Goal: Task Accomplishment & Management: Complete application form

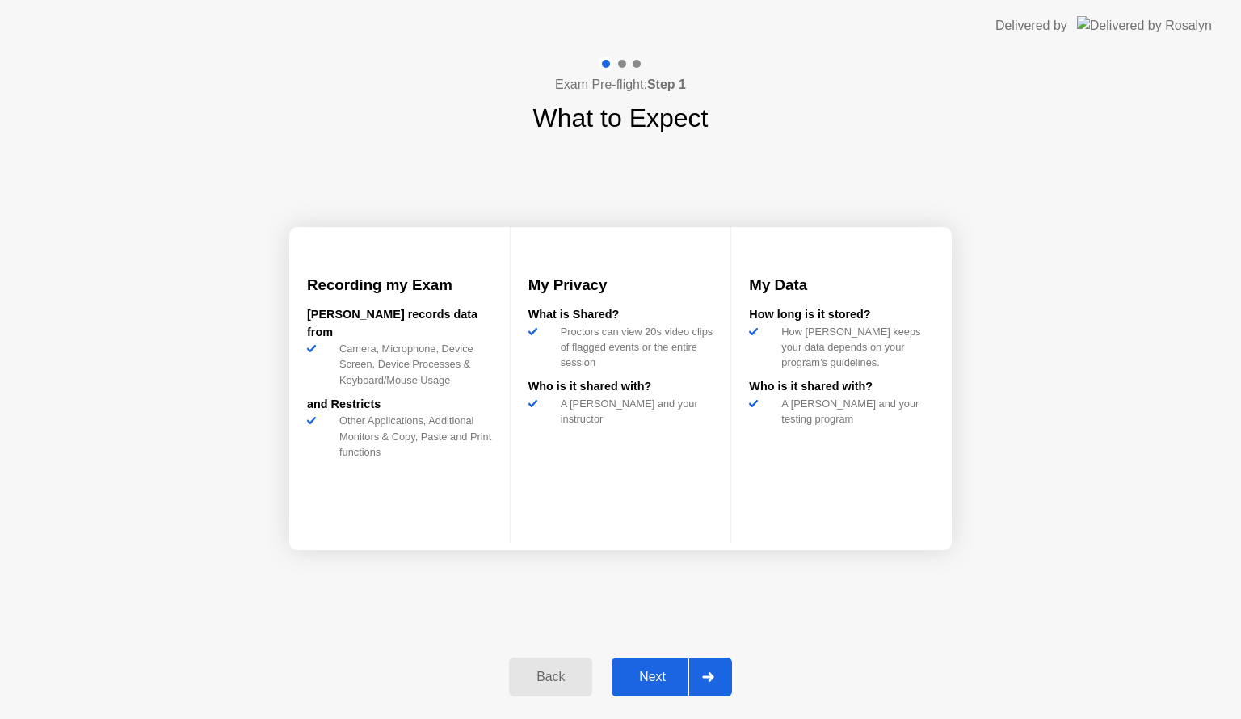
click at [634, 684] on div "Next" at bounding box center [652, 677] width 72 height 15
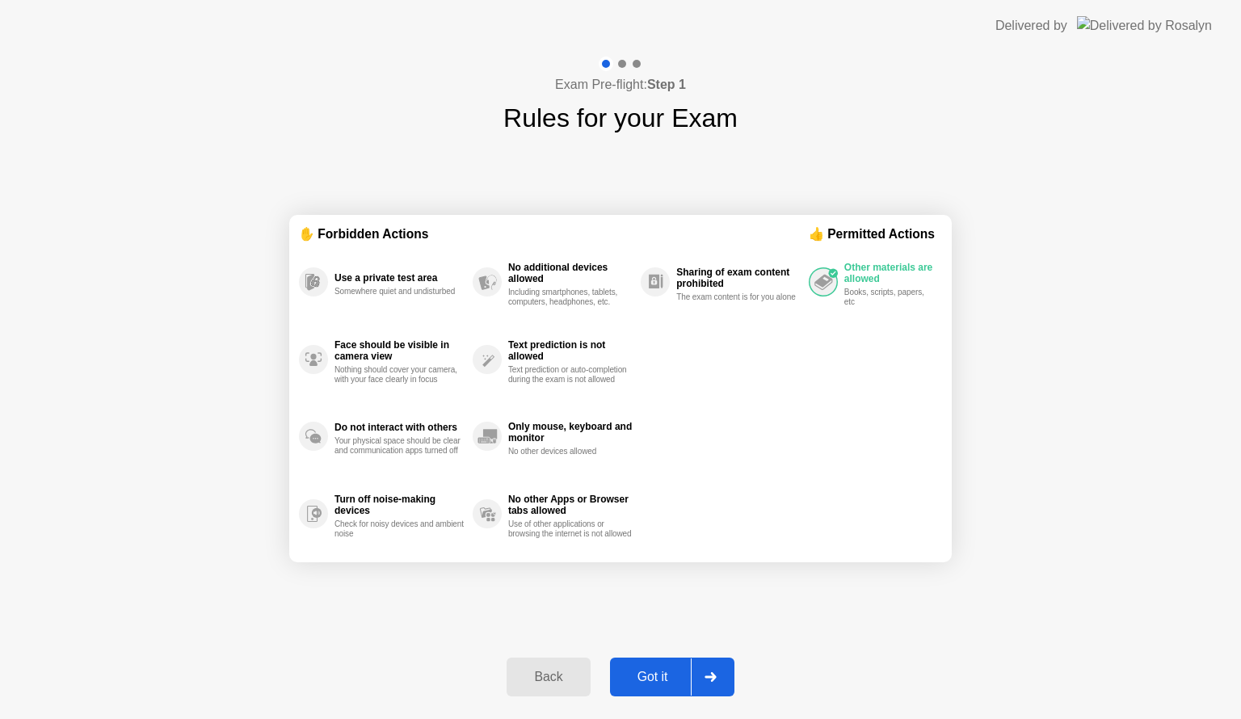
click at [644, 682] on div "Got it" at bounding box center [653, 677] width 76 height 15
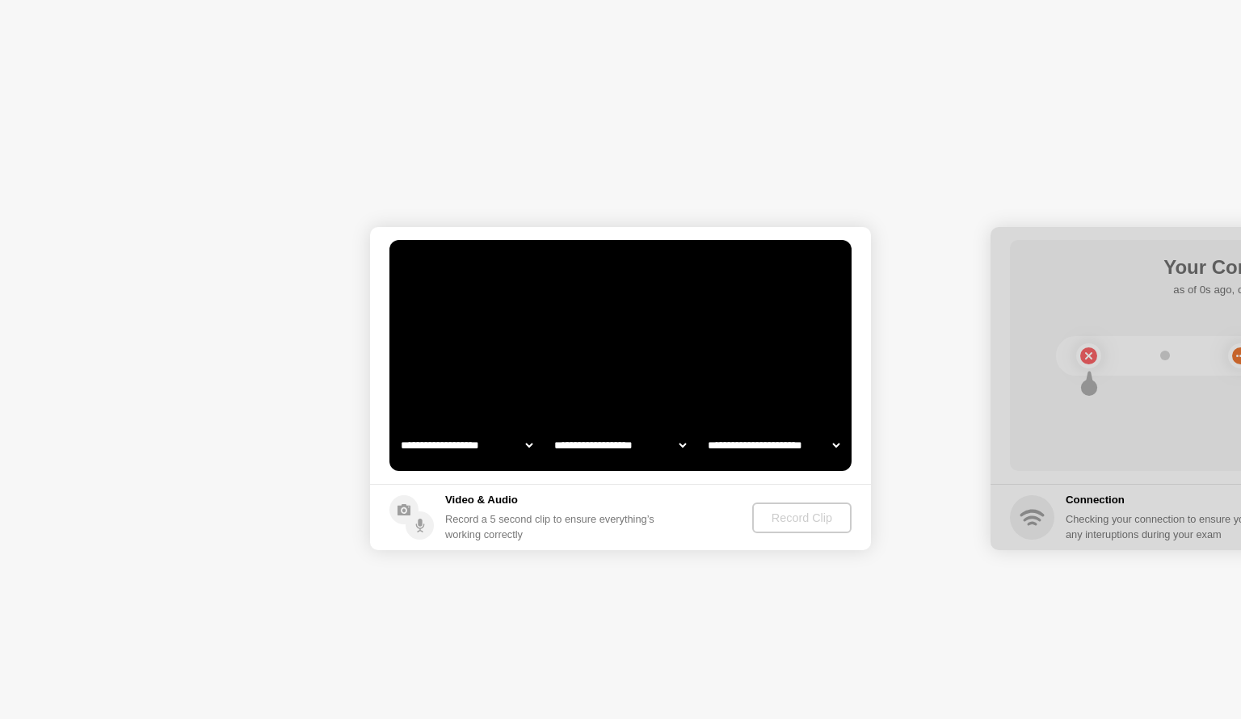
select select "**********"
select select "*******"
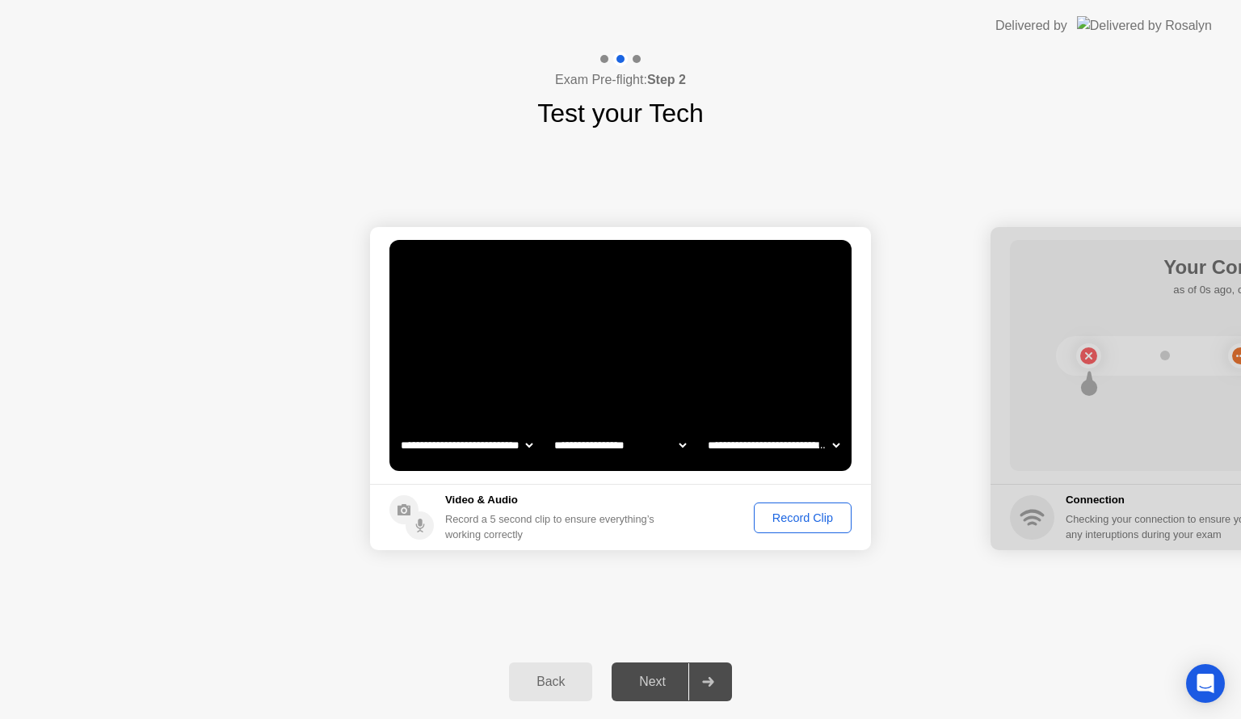
click at [795, 527] on button "Record Clip" at bounding box center [803, 517] width 98 height 31
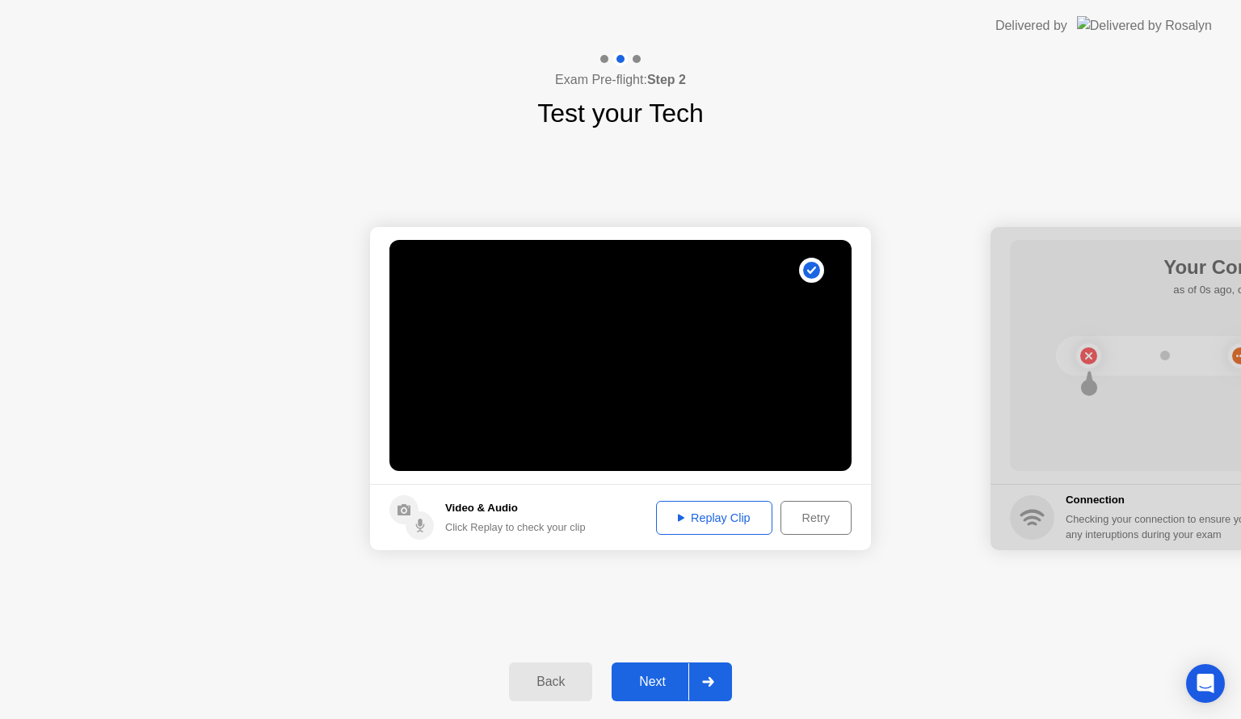
click at [736, 517] on div "Replay Clip" at bounding box center [713, 517] width 105 height 13
click at [711, 685] on icon at bounding box center [707, 682] width 11 height 10
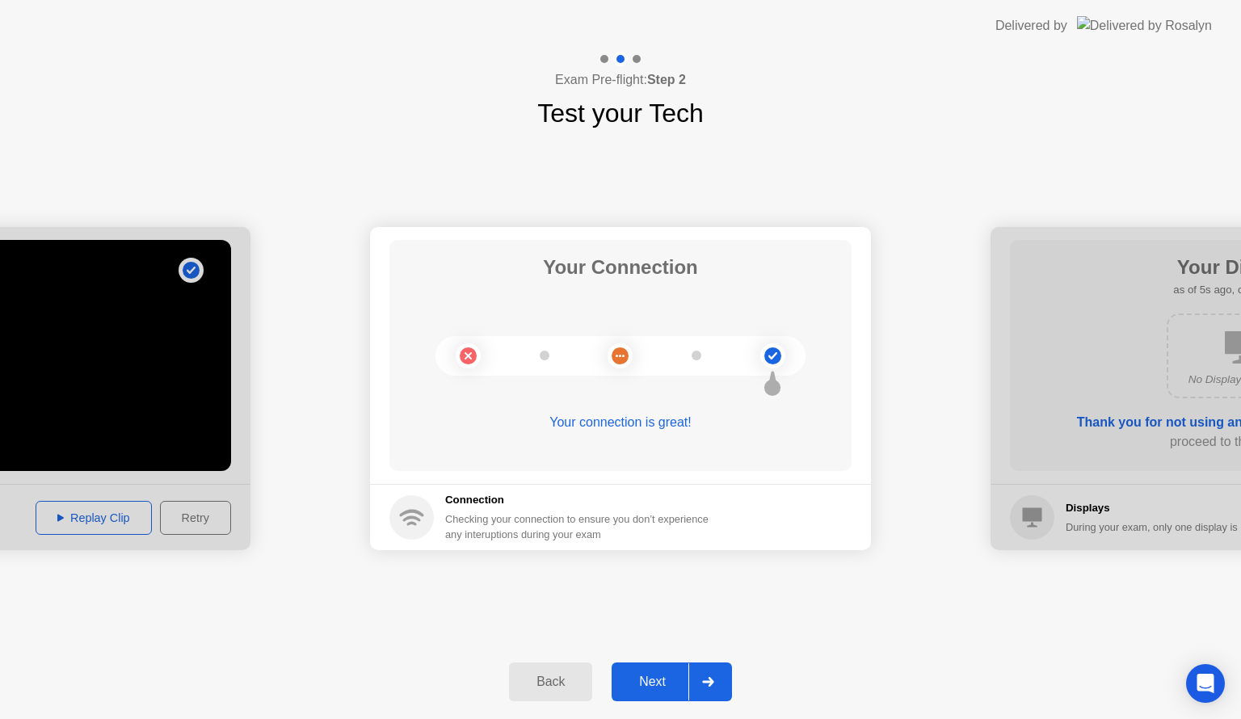
click at [711, 685] on icon at bounding box center [707, 682] width 11 height 10
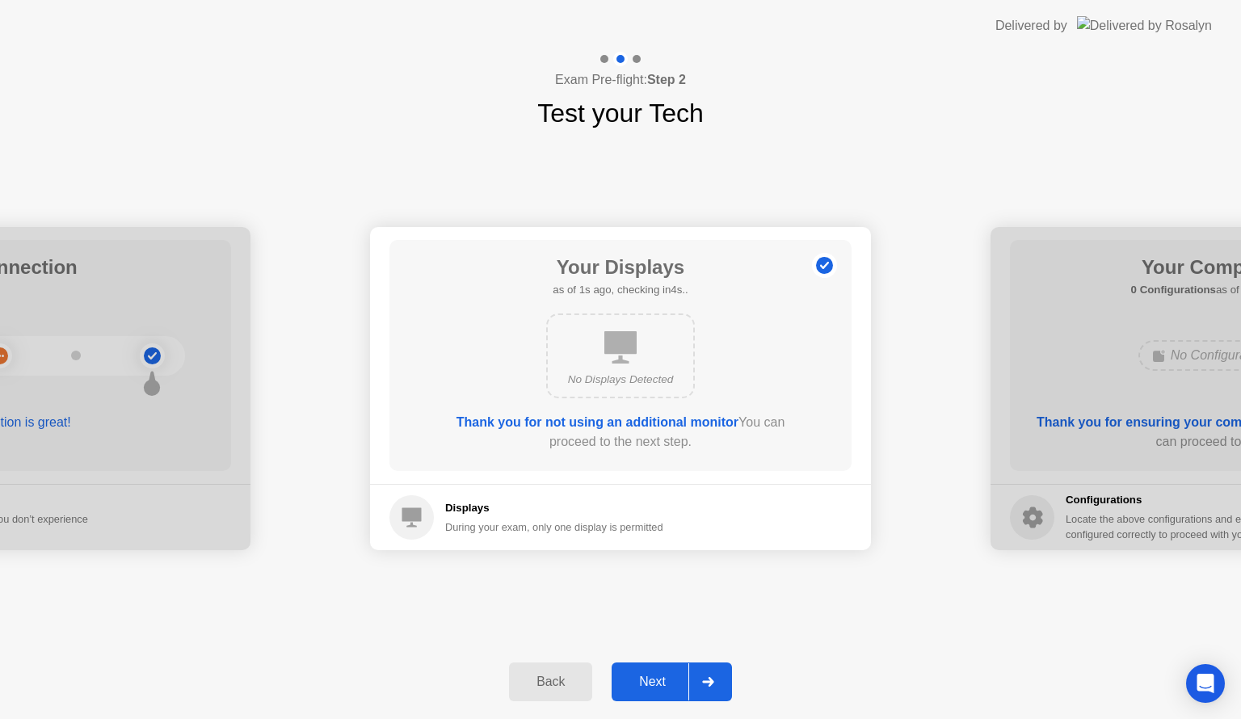
click at [711, 685] on icon at bounding box center [707, 682] width 11 height 10
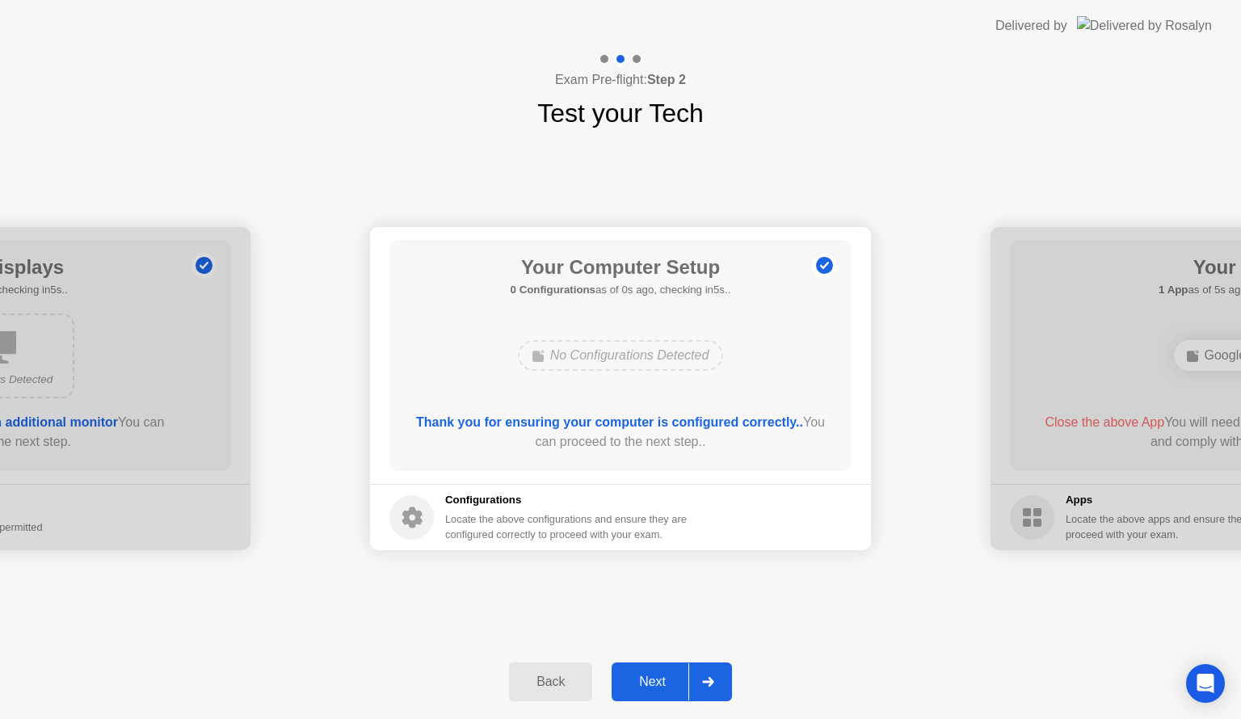
click at [711, 685] on icon at bounding box center [707, 682] width 11 height 10
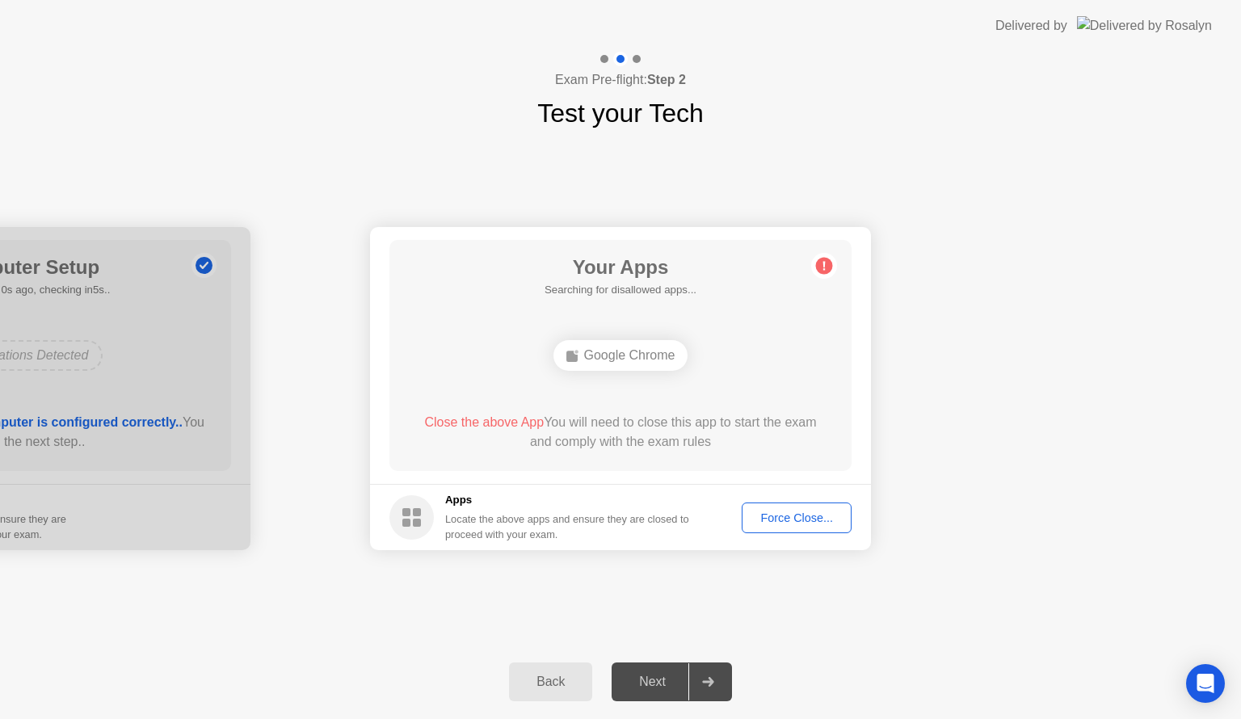
click at [828, 506] on button "Force Close..." at bounding box center [796, 517] width 110 height 31
click at [703, 458] on div "Your Apps 1 App as of 4s ago, checking in1s.. Google Chrome Close the above App…" at bounding box center [620, 355] width 462 height 231
click at [813, 522] on div "Force Close..." at bounding box center [796, 517] width 99 height 13
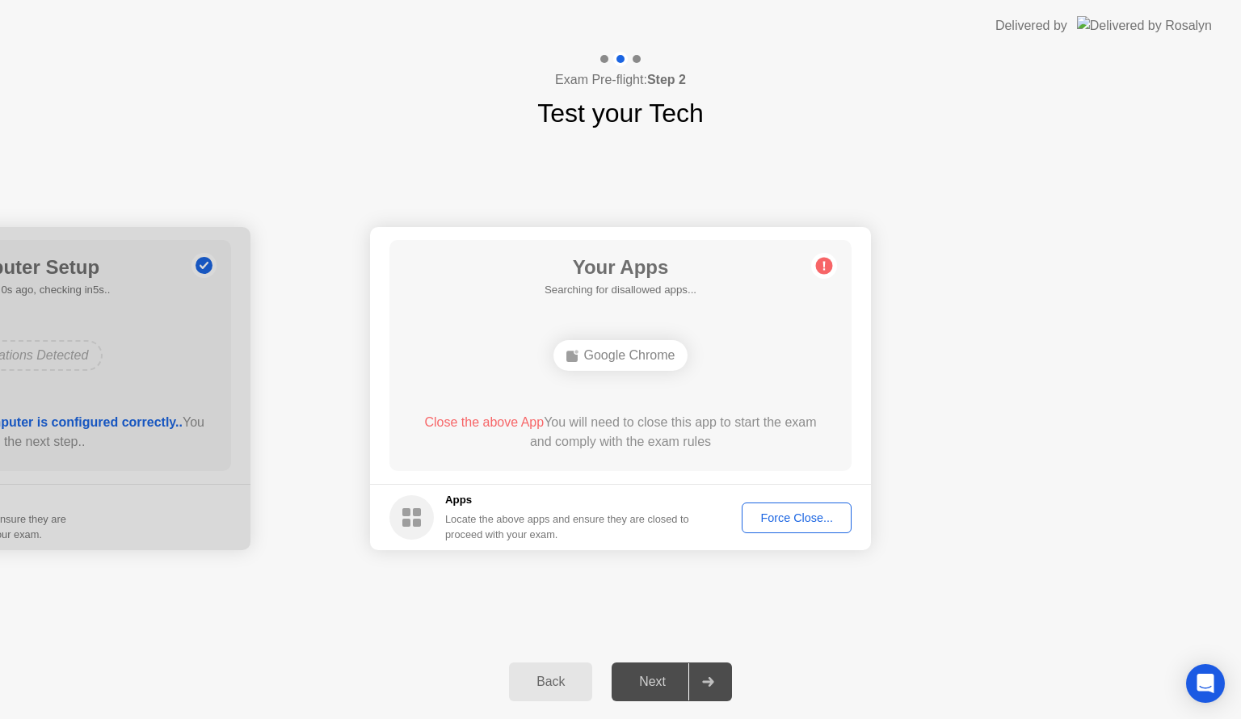
click at [821, 504] on button "Force Close..." at bounding box center [796, 517] width 110 height 31
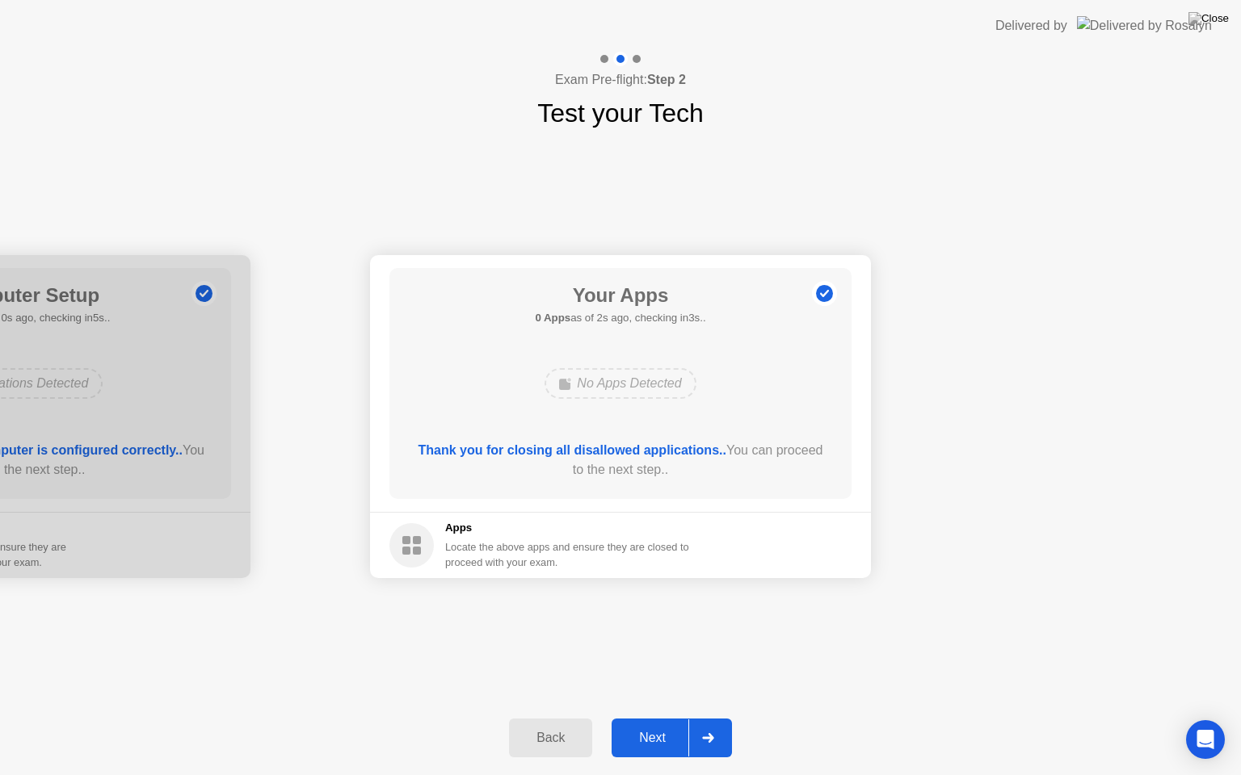
click at [724, 718] on div at bounding box center [707, 738] width 39 height 37
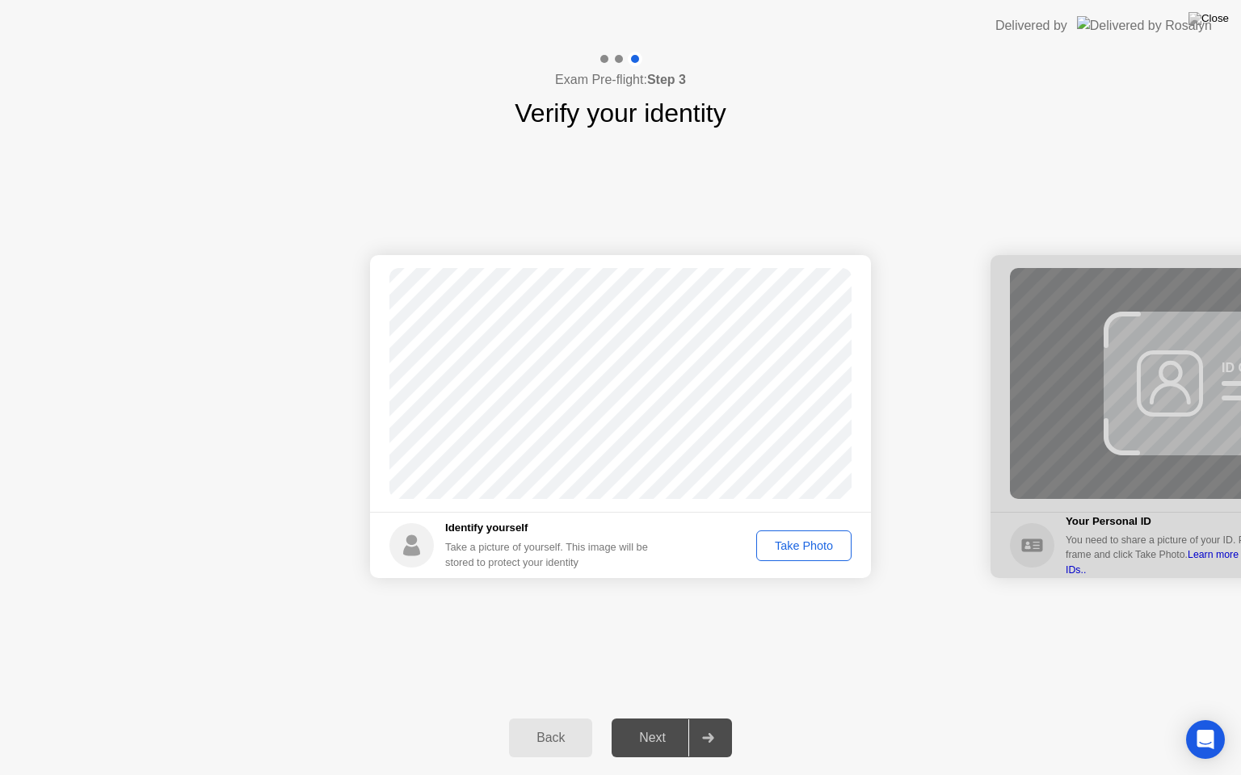
click at [821, 546] on div "Take Photo" at bounding box center [804, 546] width 84 height 13
click at [715, 718] on div at bounding box center [707, 738] width 39 height 37
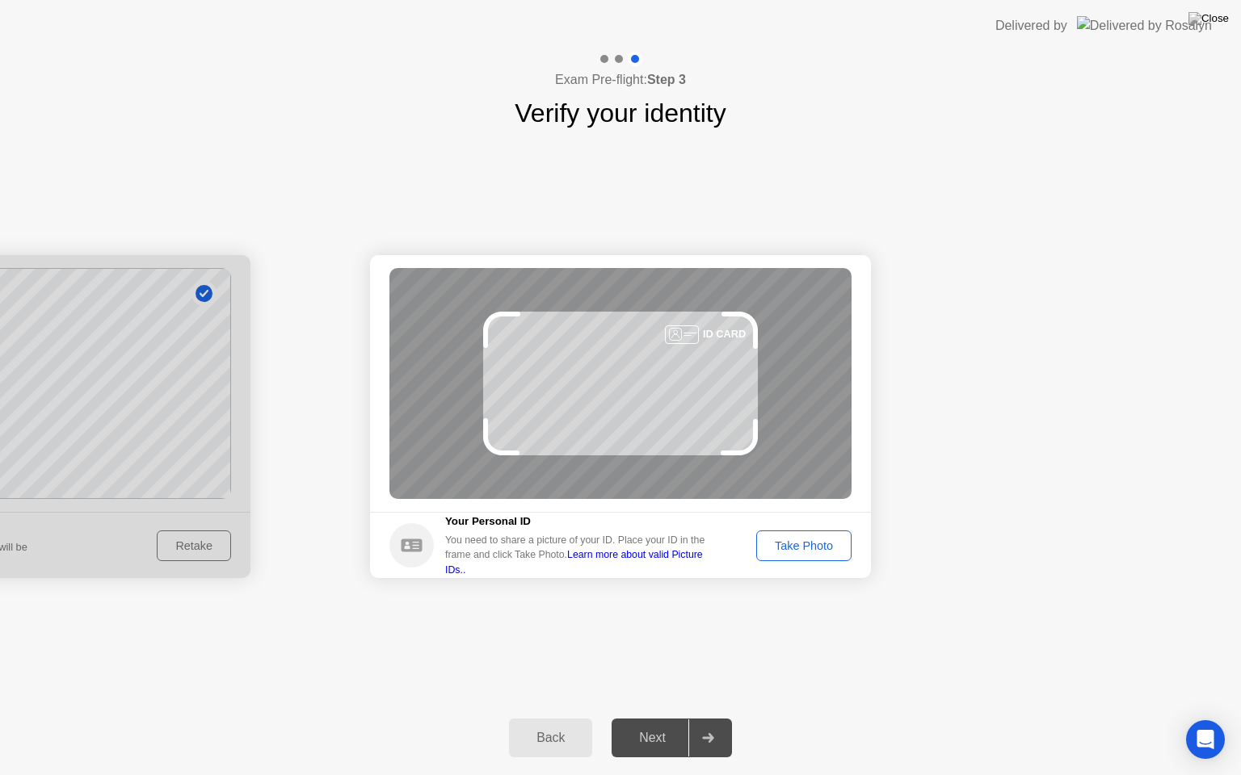
click at [820, 540] on div "Take Photo" at bounding box center [804, 546] width 84 height 13
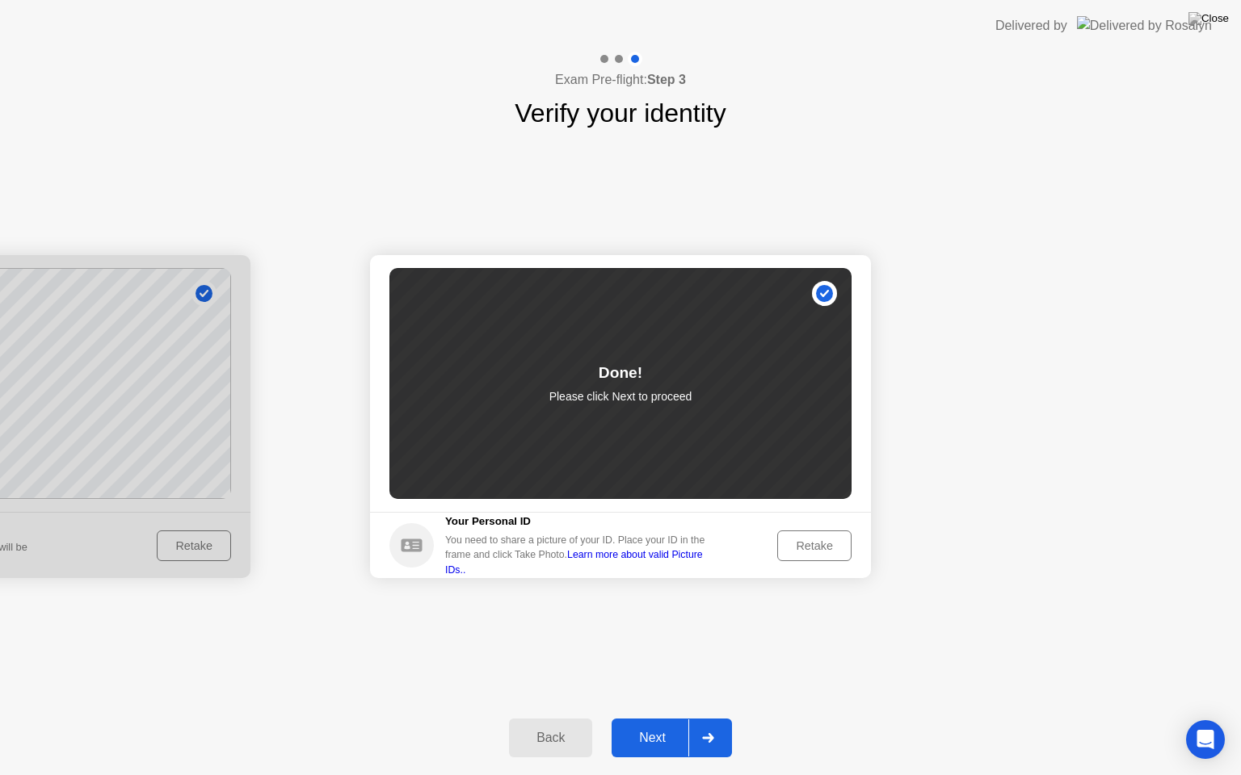
click at [707, 718] on div at bounding box center [707, 738] width 39 height 37
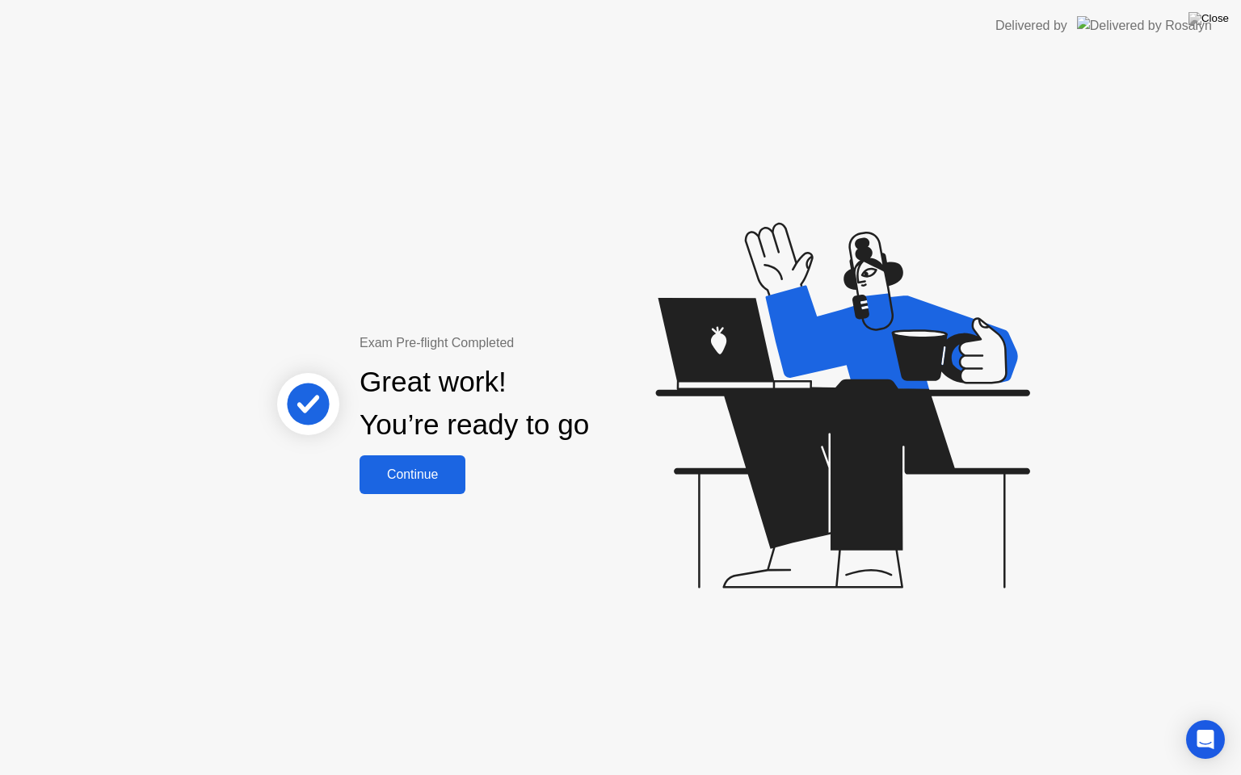
click at [433, 461] on button "Continue" at bounding box center [412, 475] width 106 height 39
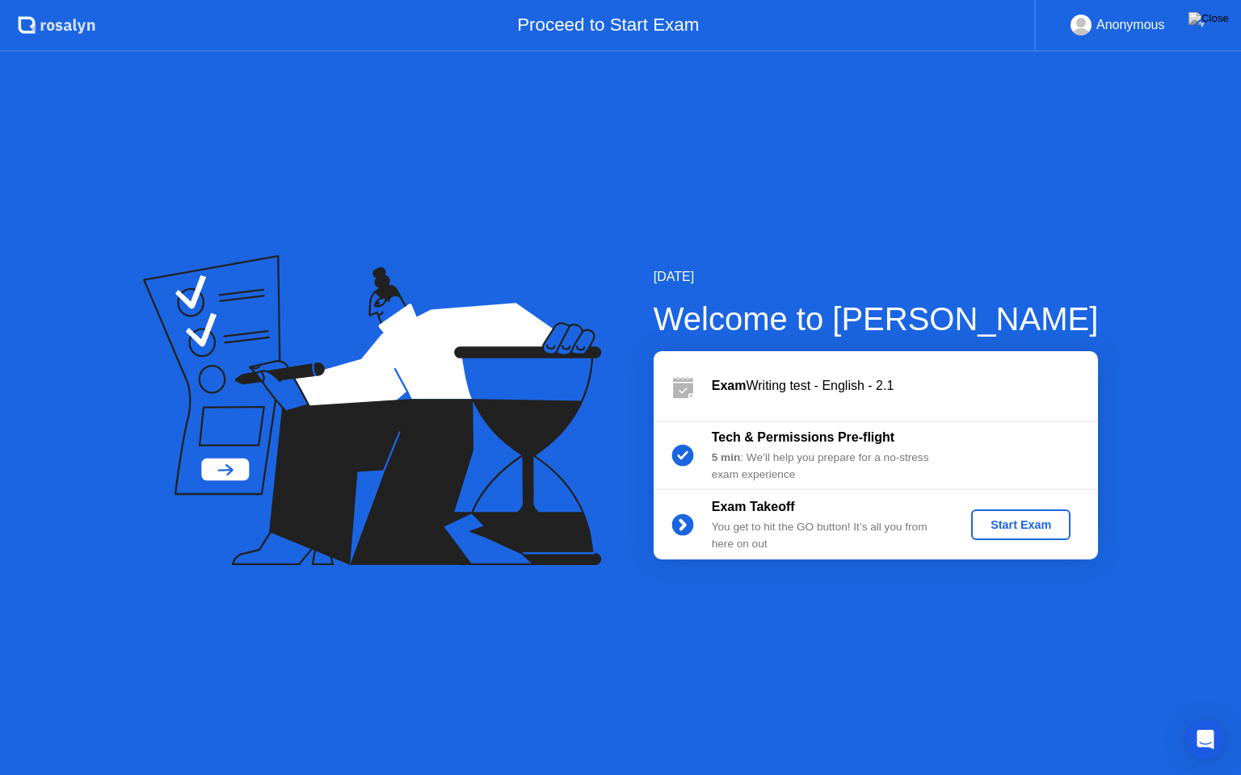
click at [1005, 519] on div "Start Exam" at bounding box center [1020, 525] width 86 height 13
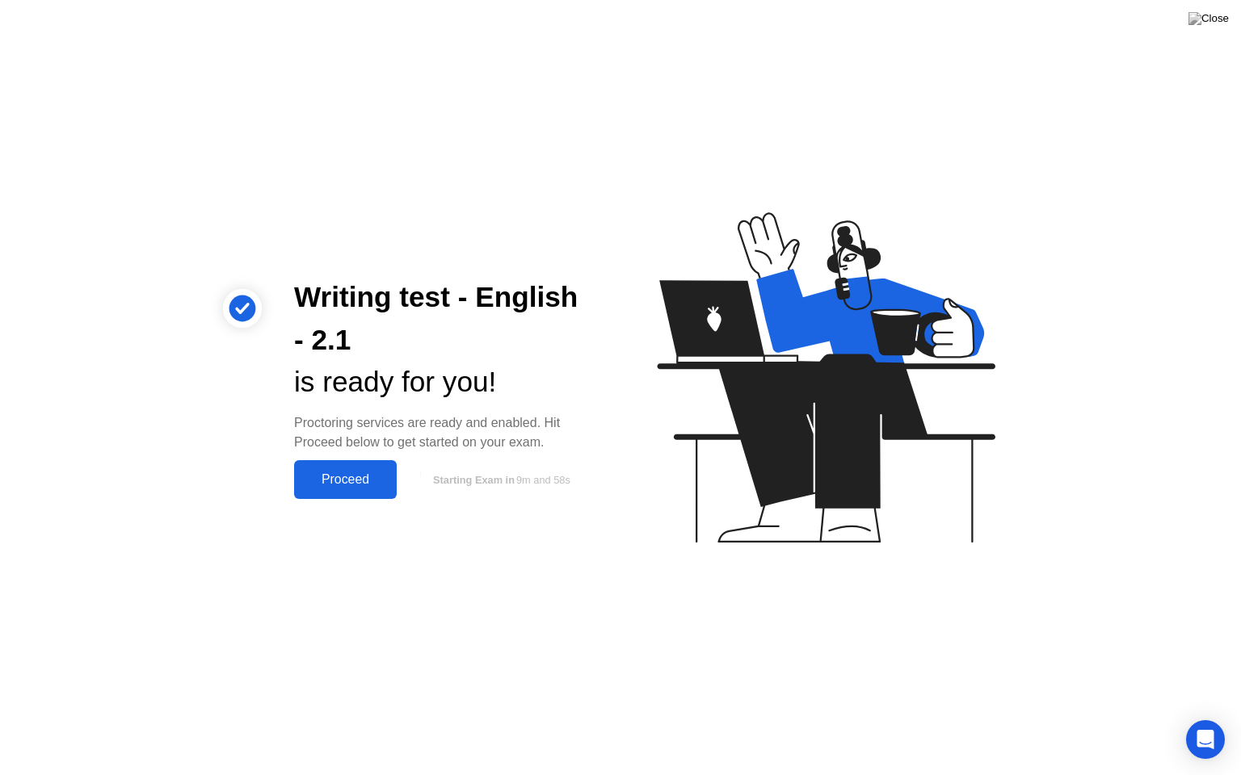
click at [365, 491] on button "Proceed" at bounding box center [345, 479] width 103 height 39
